Goal: Navigation & Orientation: Find specific page/section

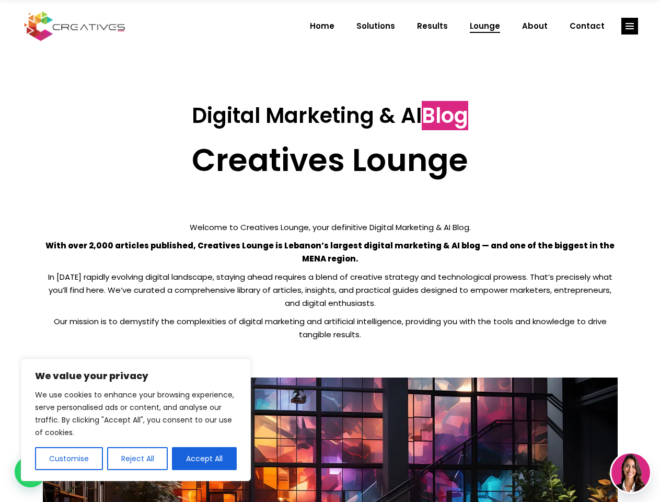
click at [330, 251] on p "With over 2,000 articles published, Creatives Lounge is Lebanon’s largest digit…" at bounding box center [330, 252] width 575 height 26
click at [68, 458] on button "Customise" at bounding box center [69, 458] width 68 height 23
click at [0, 0] on div at bounding box center [0, 0] width 0 height 0
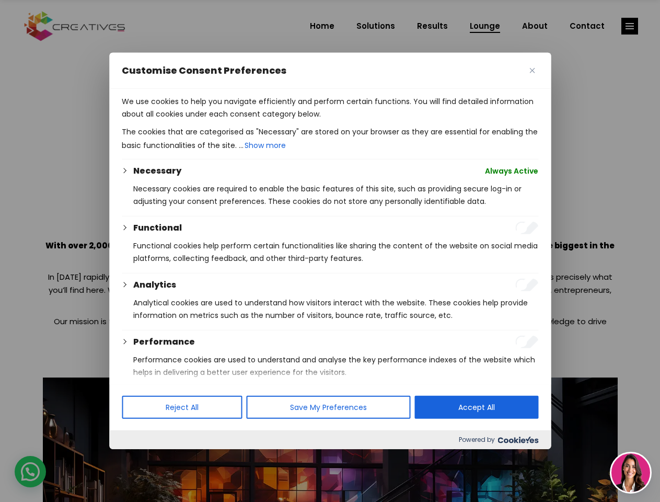
click at [204, 120] on p "We use cookies to help you navigate efficiently and perform certain functions. …" at bounding box center [330, 107] width 417 height 25
click at [630, 26] on div at bounding box center [330, 251] width 660 height 502
click at [631, 473] on img at bounding box center [631, 472] width 39 height 39
